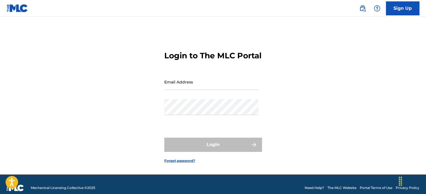
click at [198, 90] on input "Email Address" at bounding box center [211, 82] width 94 height 16
type input "[EMAIL_ADDRESS][DOMAIN_NAME]"
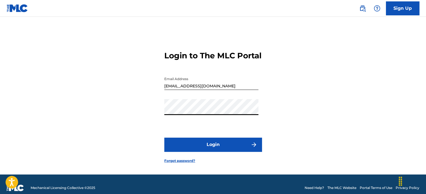
click at [164, 137] on button "Login" at bounding box center [213, 144] width 98 height 14
click at [231, 151] on button "Login" at bounding box center [213, 144] width 98 height 14
click at [179, 163] on link "Forgot password?" at bounding box center [179, 160] width 31 height 5
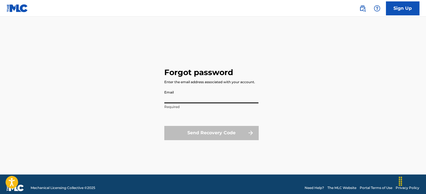
click at [185, 95] on input "Email" at bounding box center [211, 95] width 94 height 16
type input "[EMAIL_ADDRESS][DOMAIN_NAME]"
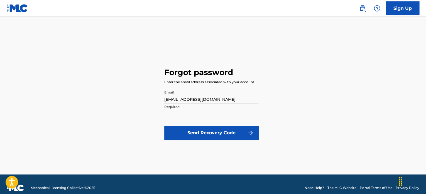
click at [216, 135] on button "Send Recovery Code" at bounding box center [211, 133] width 94 height 14
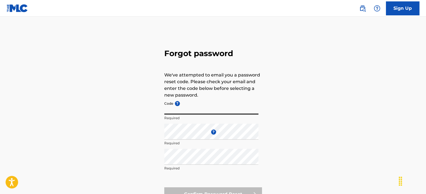
click at [188, 108] on input "Code ?" at bounding box center [211, 106] width 94 height 16
paste input "FP_0d8f90691edb60a89d91ea8475ca"
type input "FP_0d8f90691edb60a89d91ea8475ca"
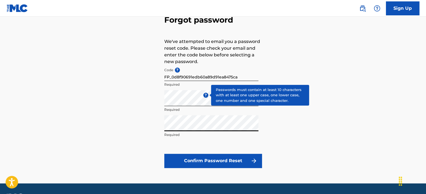
scroll to position [49, 0]
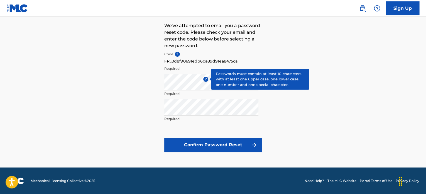
click at [207, 145] on button "Confirm Password Reset" at bounding box center [213, 145] width 98 height 14
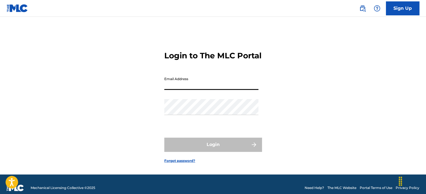
click at [201, 90] on input "Email Address" at bounding box center [211, 82] width 94 height 16
type input "[EMAIL_ADDRESS][DOMAIN_NAME]"
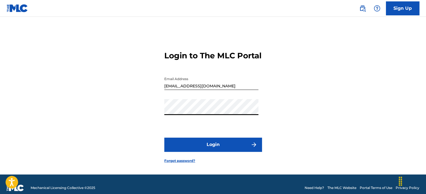
click at [187, 147] on button "Login" at bounding box center [213, 144] width 98 height 14
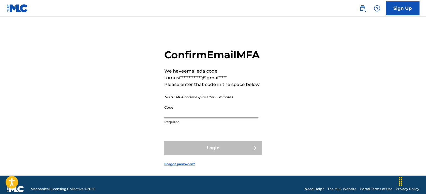
click at [204, 118] on input "Code" at bounding box center [211, 110] width 94 height 16
paste input "825750"
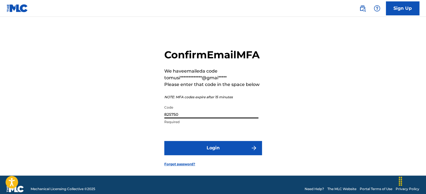
type input "825750"
click at [209, 155] on button "Login" at bounding box center [213, 148] width 98 height 14
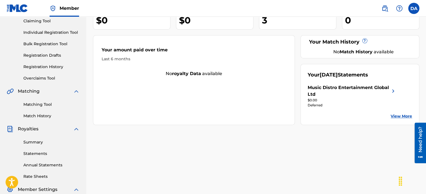
scroll to position [60, 0]
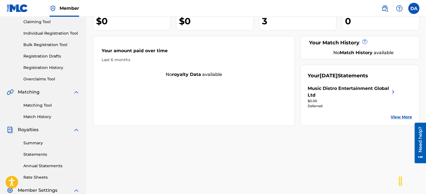
click at [37, 144] on link "Summary" at bounding box center [51, 143] width 56 height 6
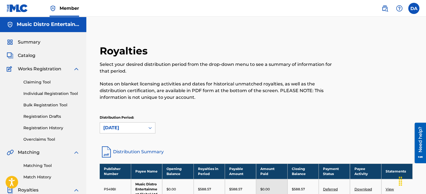
click at [37, 144] on div "Summary Catalog Works Registration Claiming Tool Individual Registration Tool B…" at bounding box center [43, 175] width 86 height 287
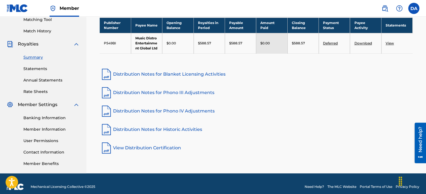
scroll to position [149, 0]
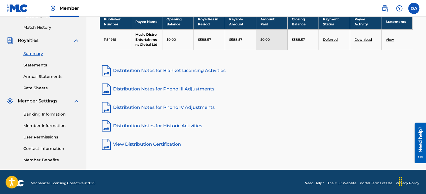
click at [47, 115] on link "Banking Information" at bounding box center [51, 114] width 56 height 6
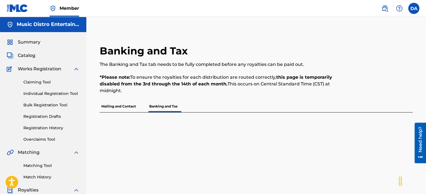
click at [25, 42] on span "Summary" at bounding box center [29, 42] width 23 height 7
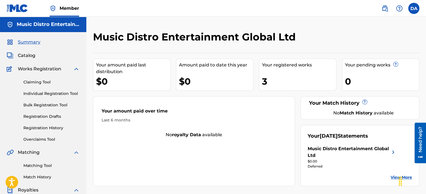
click at [59, 10] on link "Member" at bounding box center [65, 8] width 30 height 16
click at [35, 82] on link "Claiming Tool" at bounding box center [51, 82] width 56 height 6
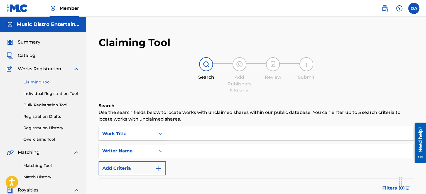
click at [26, 55] on span "Catalog" at bounding box center [27, 55] width 18 height 7
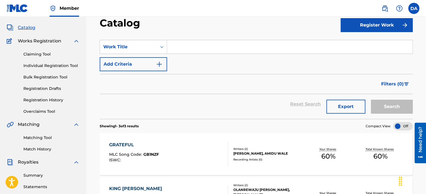
scroll to position [28, 0]
click at [22, 30] on span "Catalog" at bounding box center [27, 27] width 18 height 7
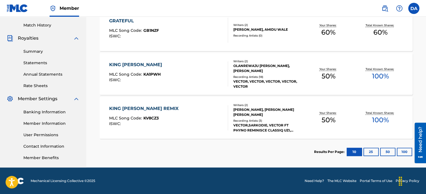
scroll to position [152, 0]
